Goal: Information Seeking & Learning: Find specific fact

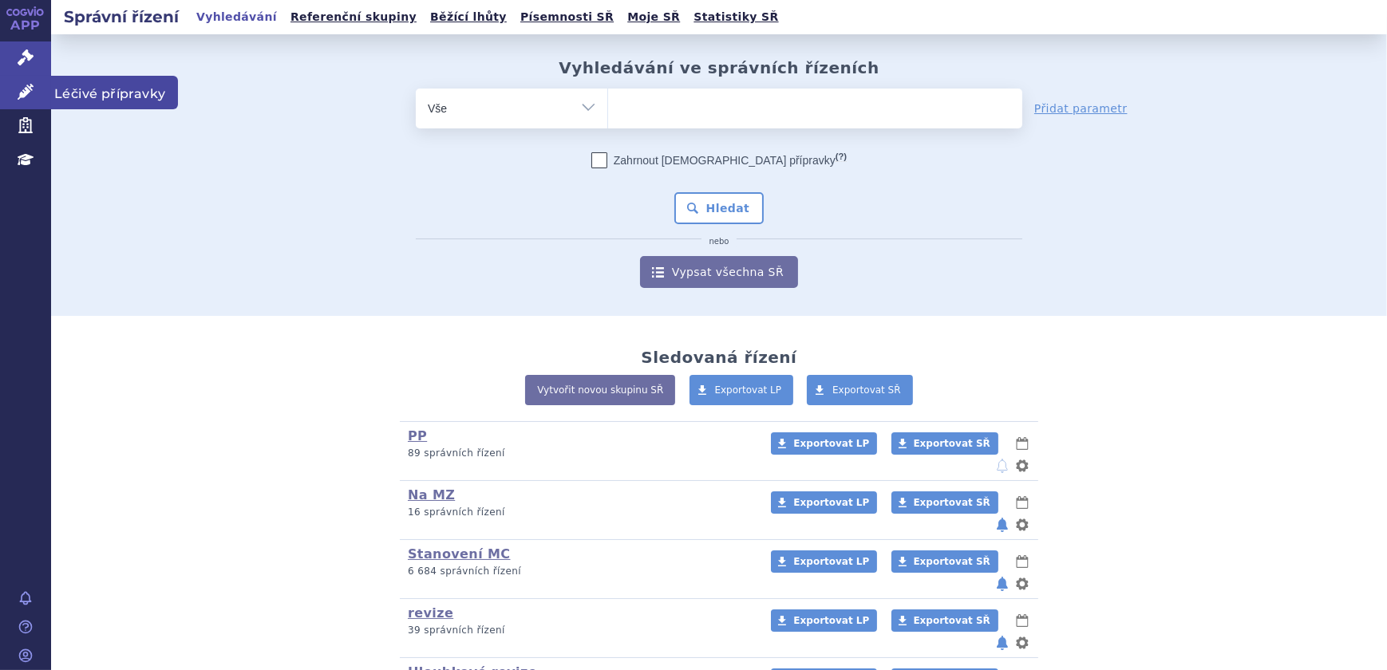
click at [38, 87] on link "Léčivé přípravky" at bounding box center [25, 93] width 51 height 34
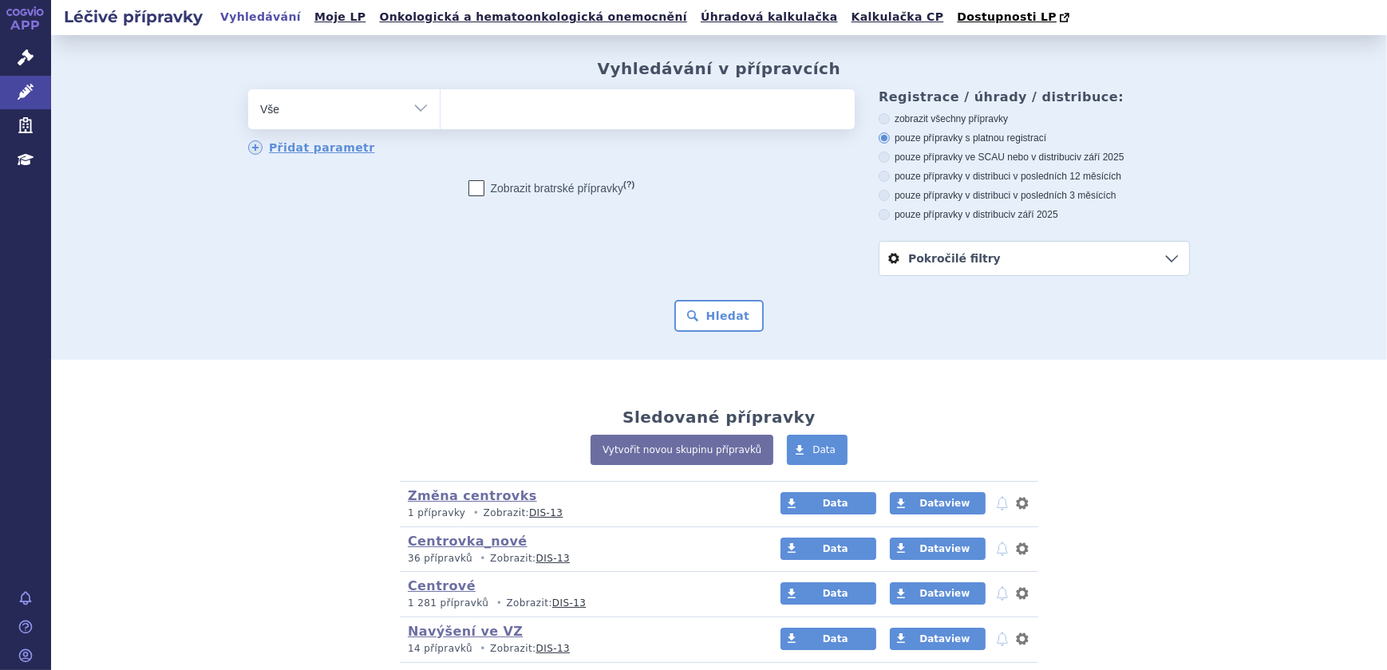
click at [540, 129] on span at bounding box center [648, 109] width 414 height 40
click at [441, 129] on select at bounding box center [440, 109] width 1 height 40
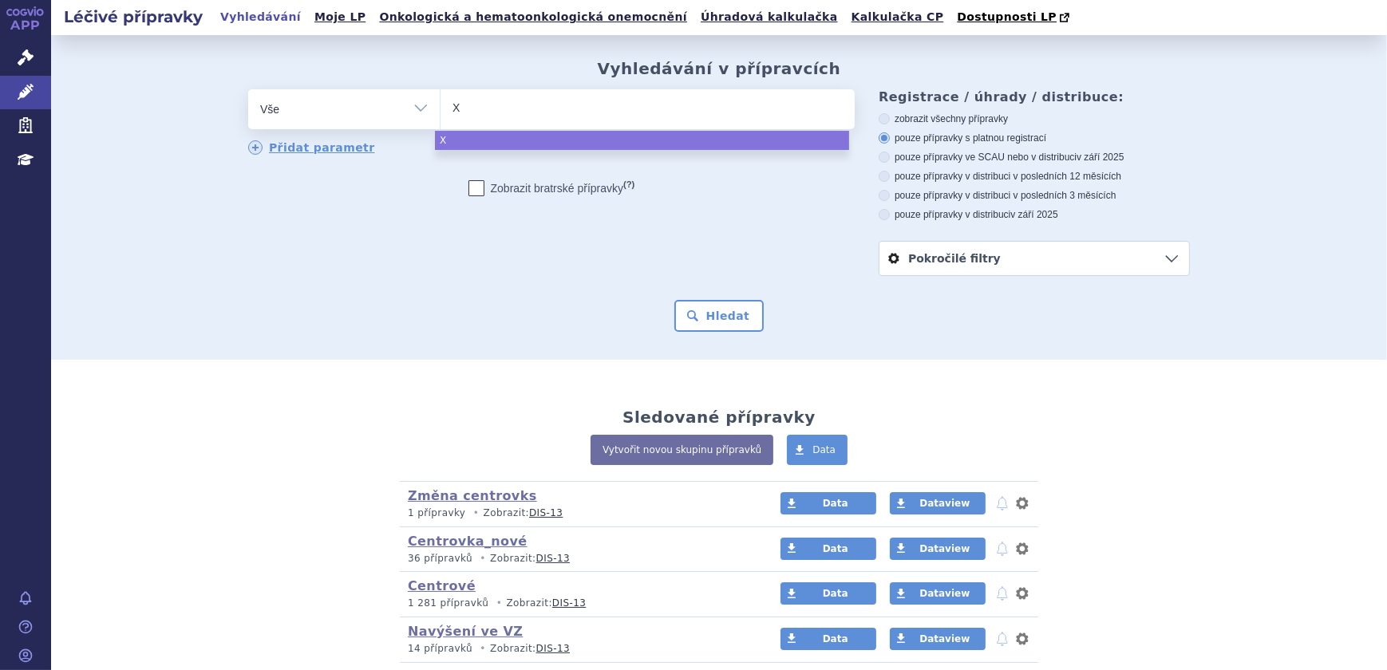
type input "XY"
type input "XYR"
type input "XYRE"
type input "XYREM"
select select "XYREM"
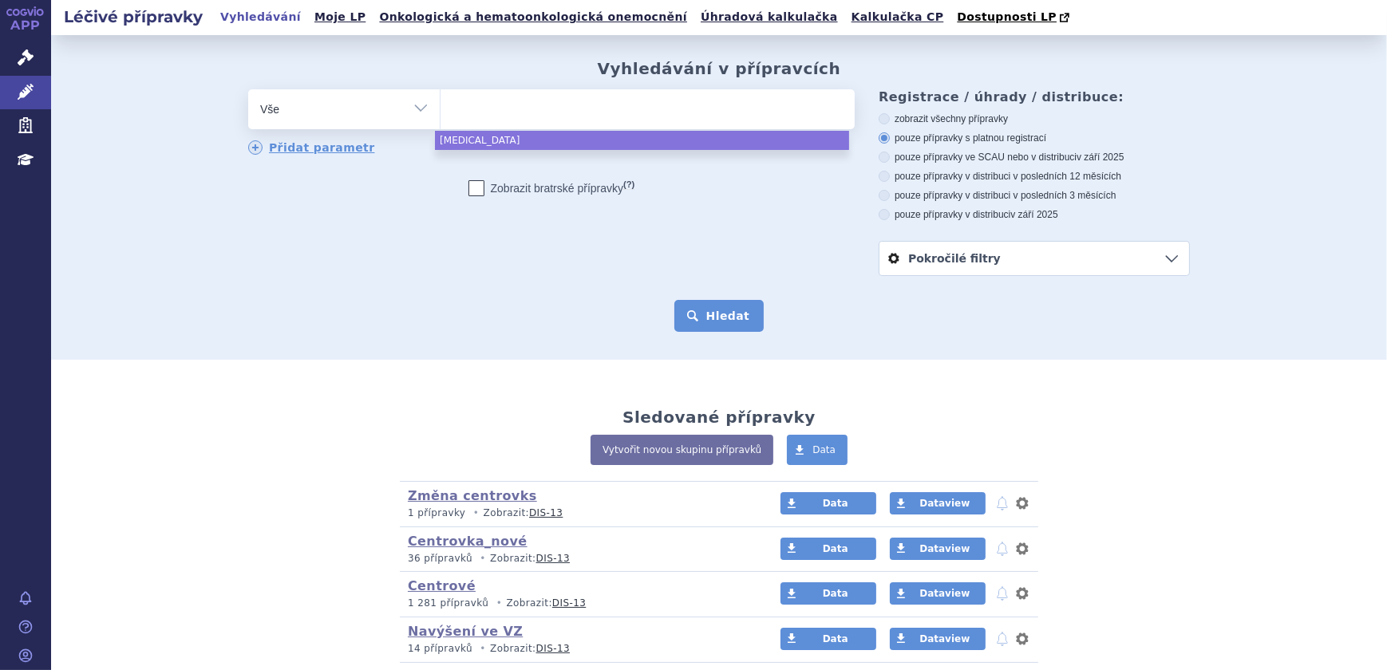
click at [734, 302] on button "Hledat" at bounding box center [719, 316] width 90 height 32
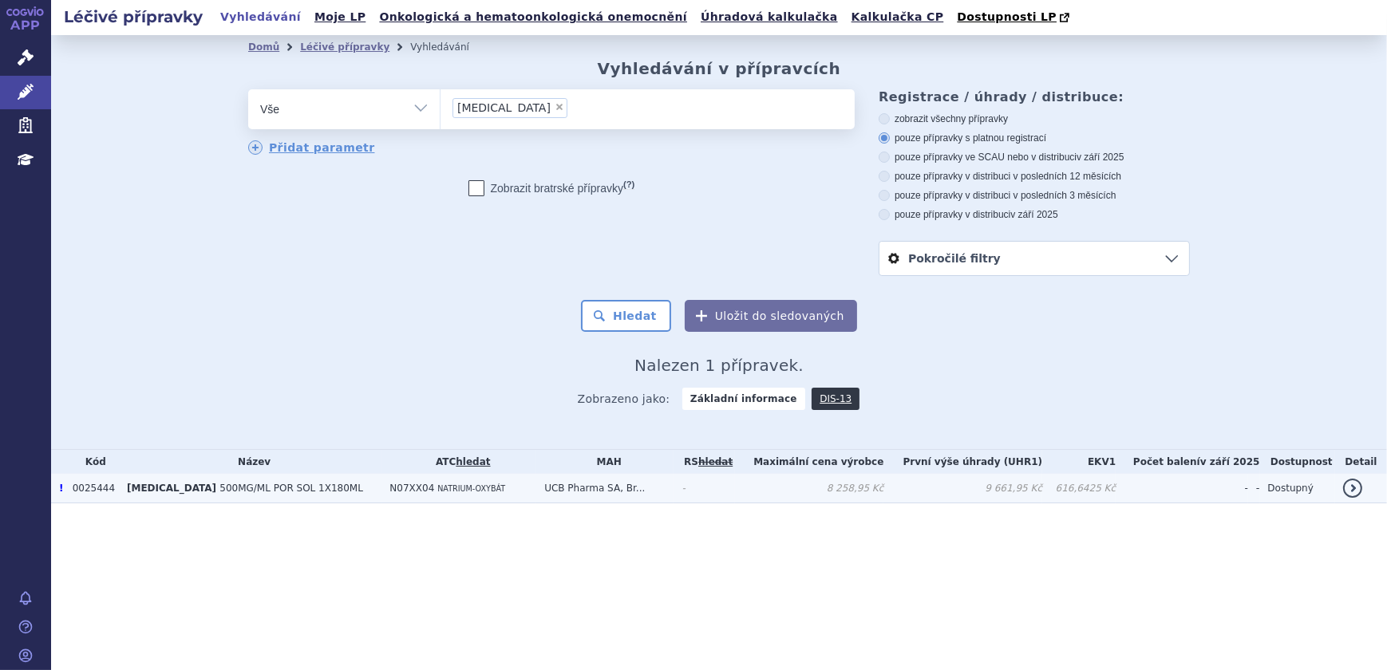
click at [488, 488] on td "N07XX04 NATRIUM-OXYBÁT" at bounding box center [459, 489] width 155 height 30
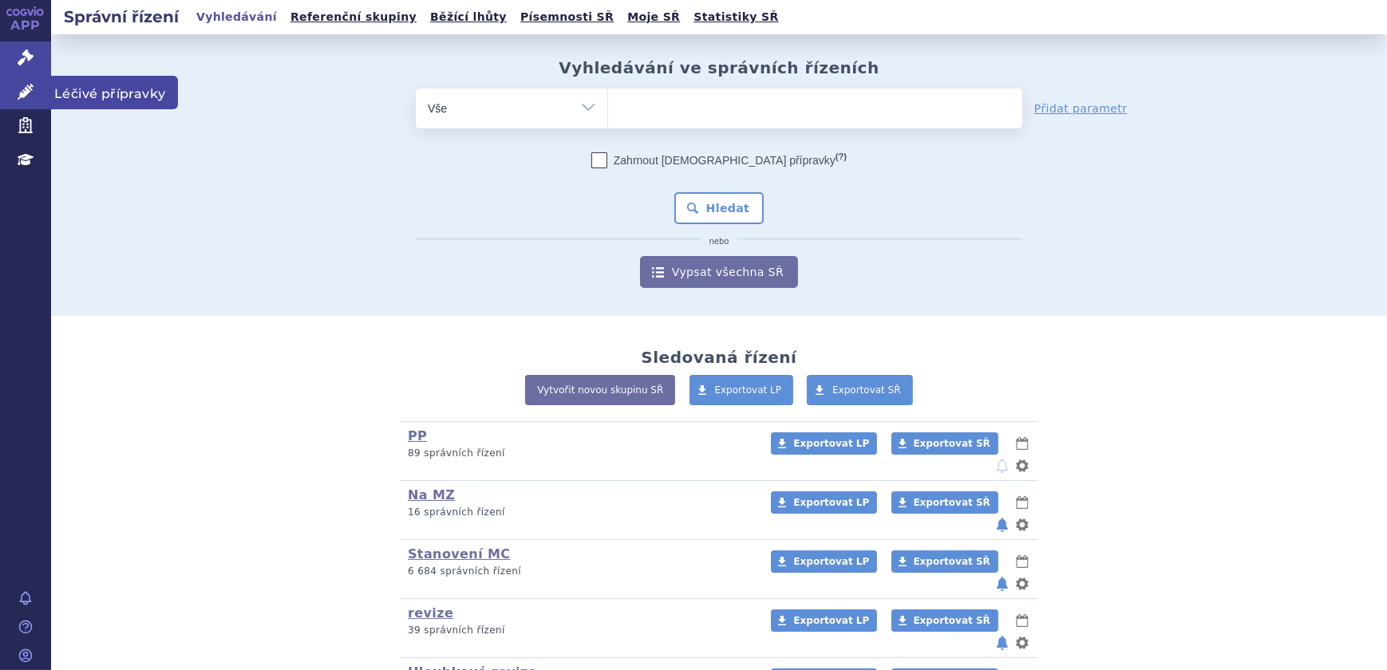
click at [29, 84] on icon at bounding box center [26, 92] width 16 height 16
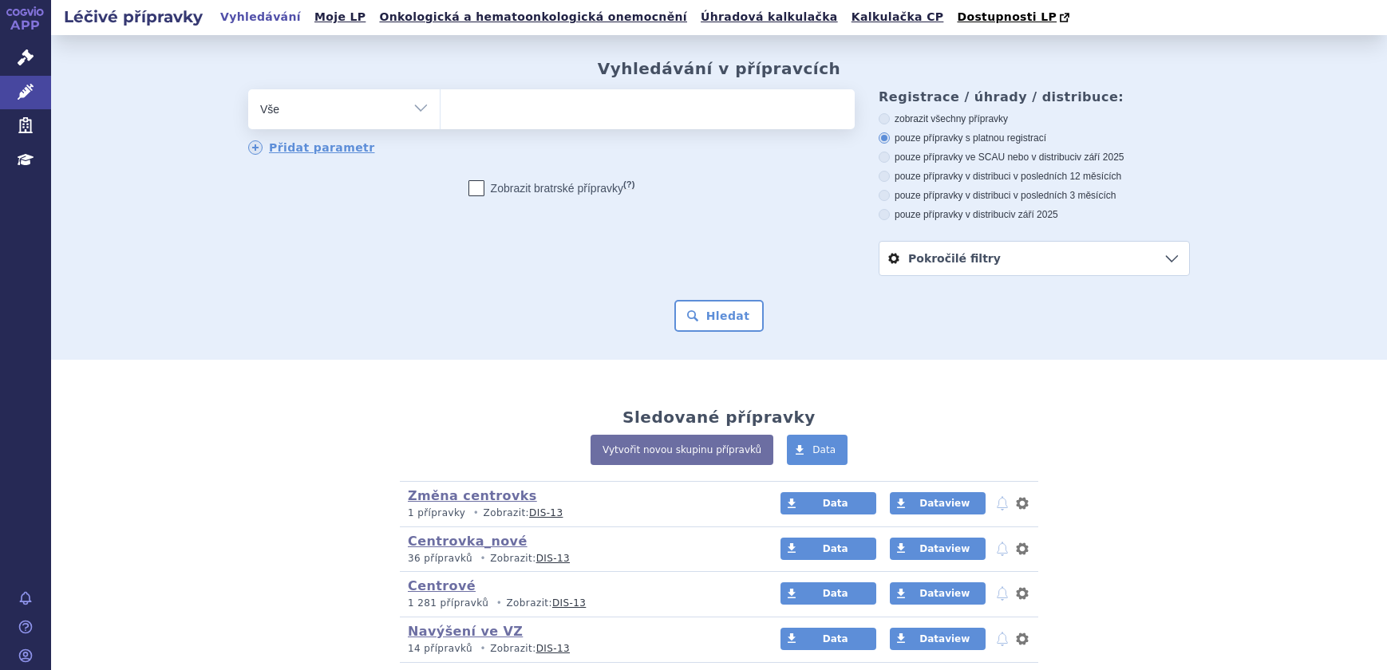
click at [573, 105] on ul at bounding box center [648, 106] width 414 height 34
click at [441, 105] on select at bounding box center [440, 109] width 1 height 40
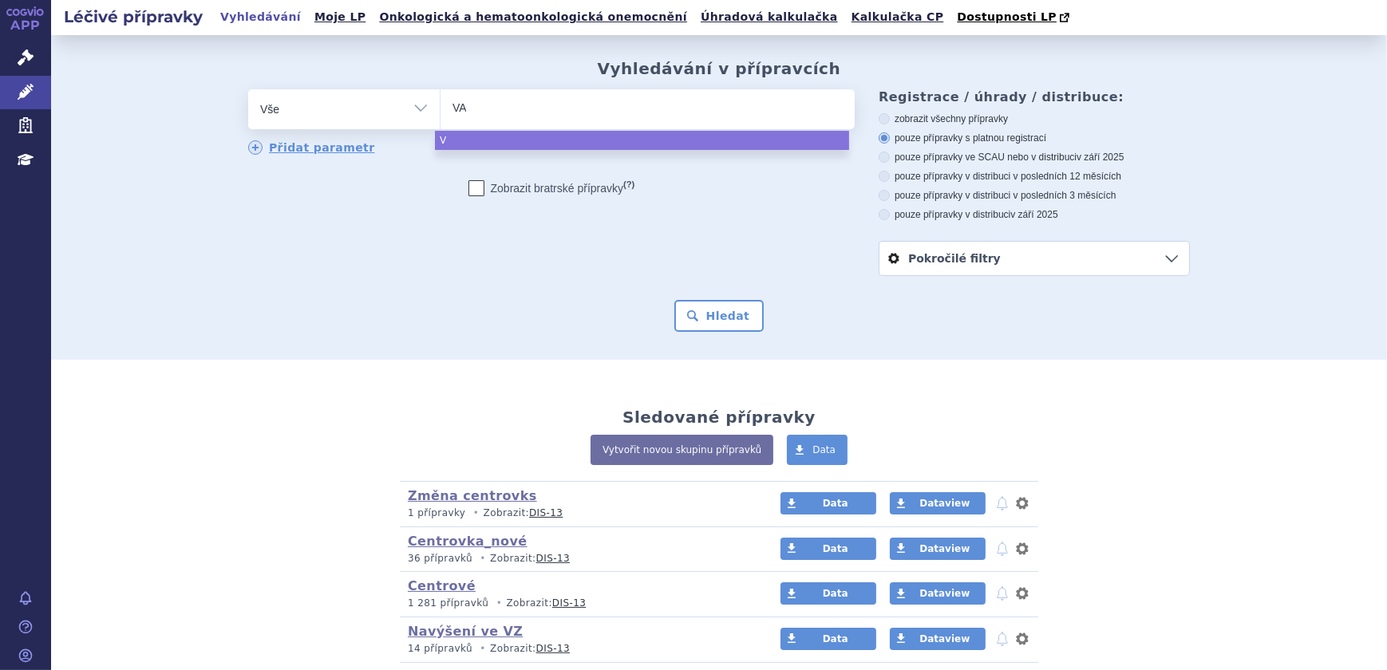
type input "VAC"
type input "VACTE"
type input "VACTET"
type input "VACTETA"
select select "VACTETA"
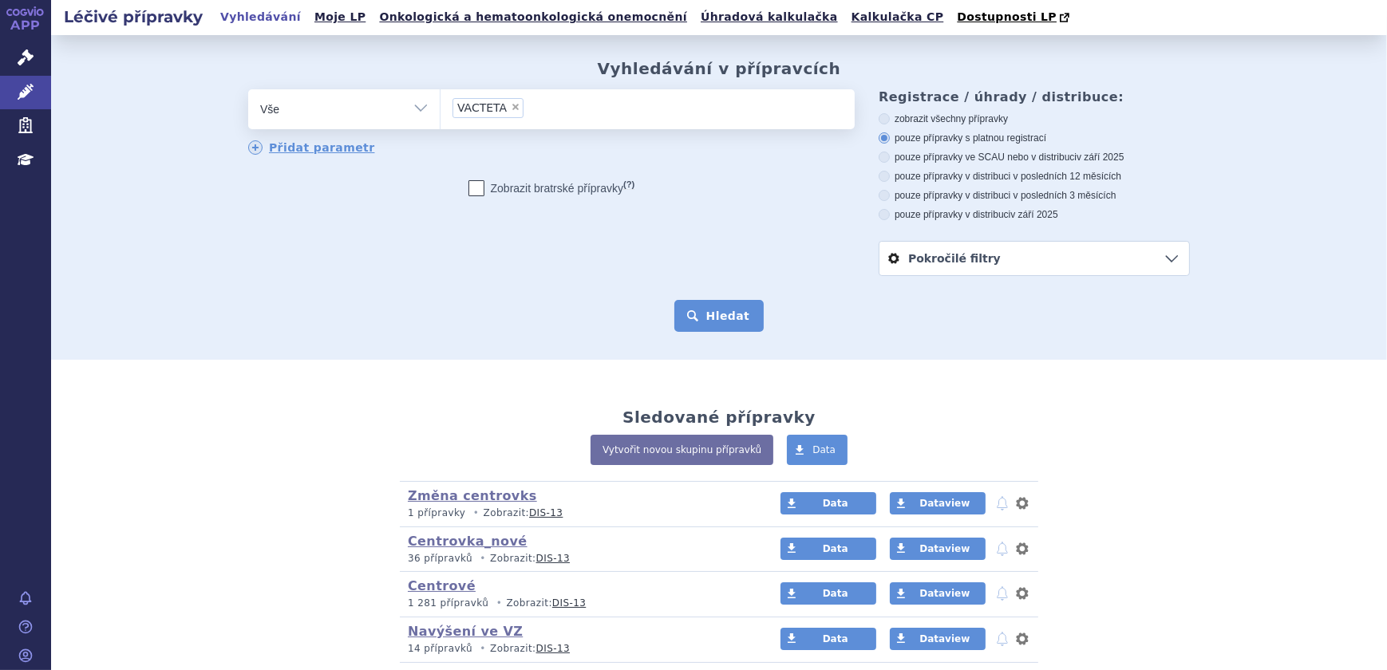
click at [694, 318] on button "Hledat" at bounding box center [719, 316] width 90 height 32
